Goal: Transaction & Acquisition: Purchase product/service

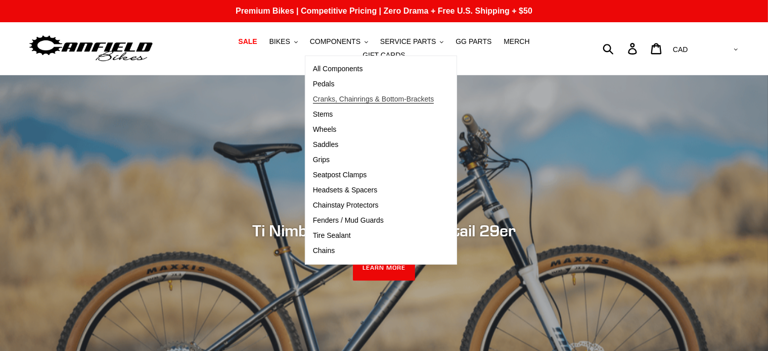
click at [326, 102] on span "Cranks, Chainrings & Bottom-Brackets" at bounding box center [373, 99] width 121 height 9
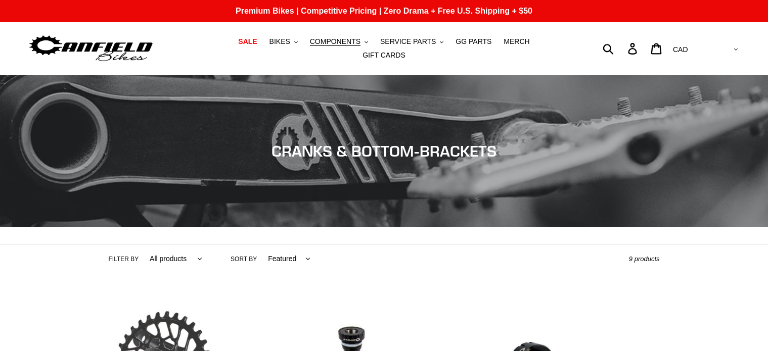
scroll to position [213, 0]
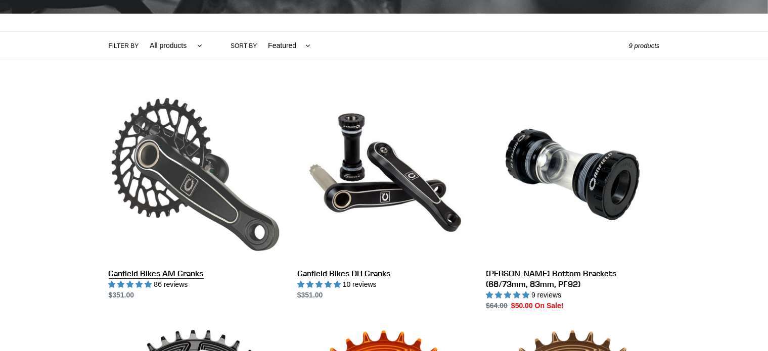
click at [214, 147] on link "Canfield Bikes AM Cranks" at bounding box center [195, 194] width 173 height 213
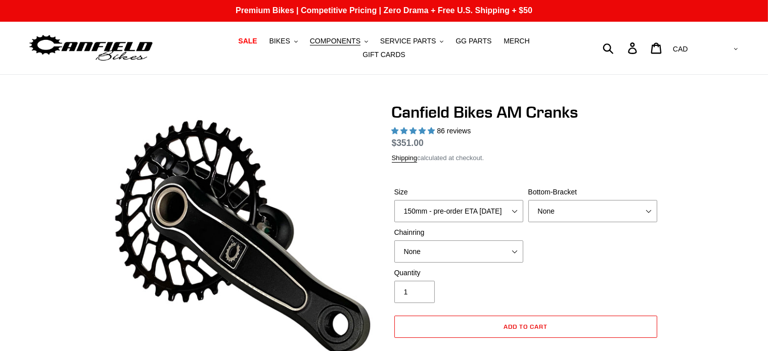
select select "highest-rating"
